Goal: Task Accomplishment & Management: Manage account settings

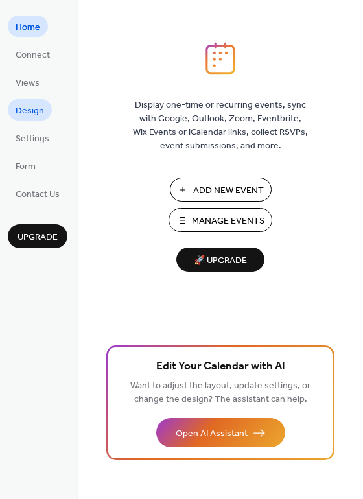
click at [32, 112] on span "Design" at bounding box center [30, 111] width 29 height 14
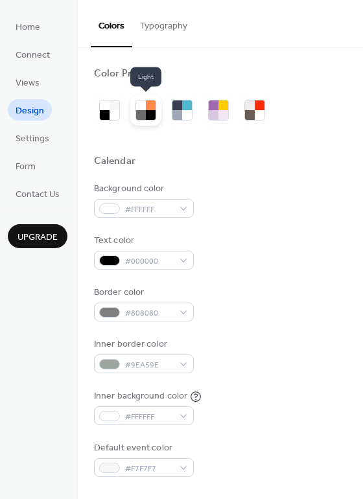
click at [142, 110] on div at bounding box center [141, 115] width 10 height 10
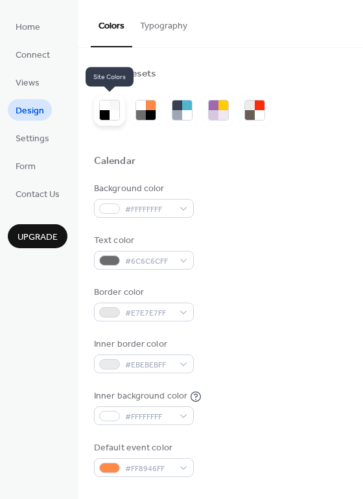
click at [104, 114] on div at bounding box center [105, 115] width 10 height 10
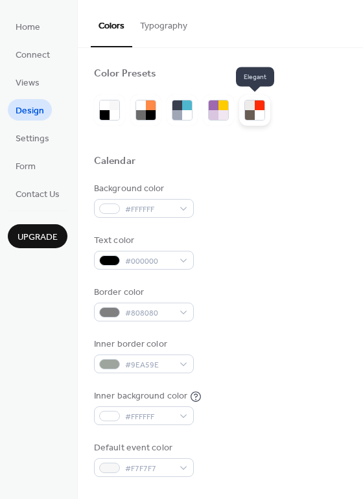
click at [252, 115] on div at bounding box center [250, 115] width 10 height 10
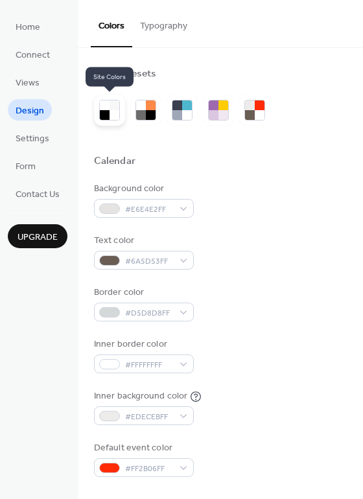
click at [100, 109] on div at bounding box center [105, 105] width 10 height 10
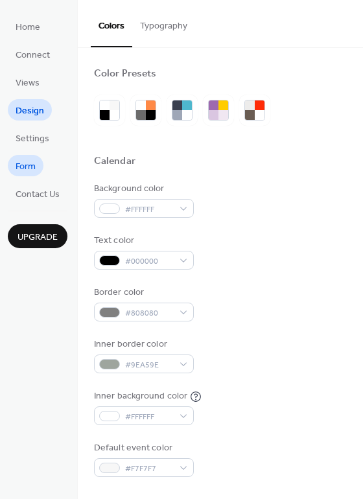
click at [25, 171] on span "Form" at bounding box center [26, 167] width 20 height 14
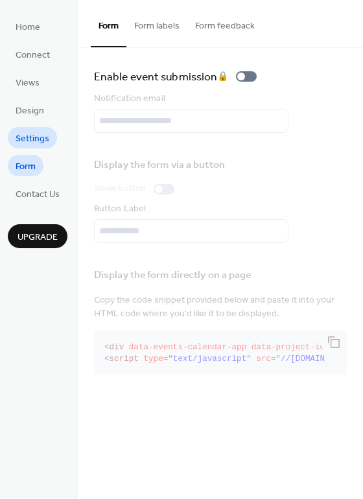
click at [30, 137] on span "Settings" at bounding box center [33, 139] width 34 height 14
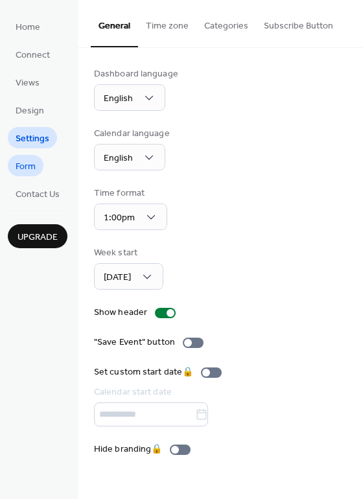
click at [26, 169] on span "Form" at bounding box center [26, 167] width 20 height 14
